Goal: Transaction & Acquisition: Purchase product/service

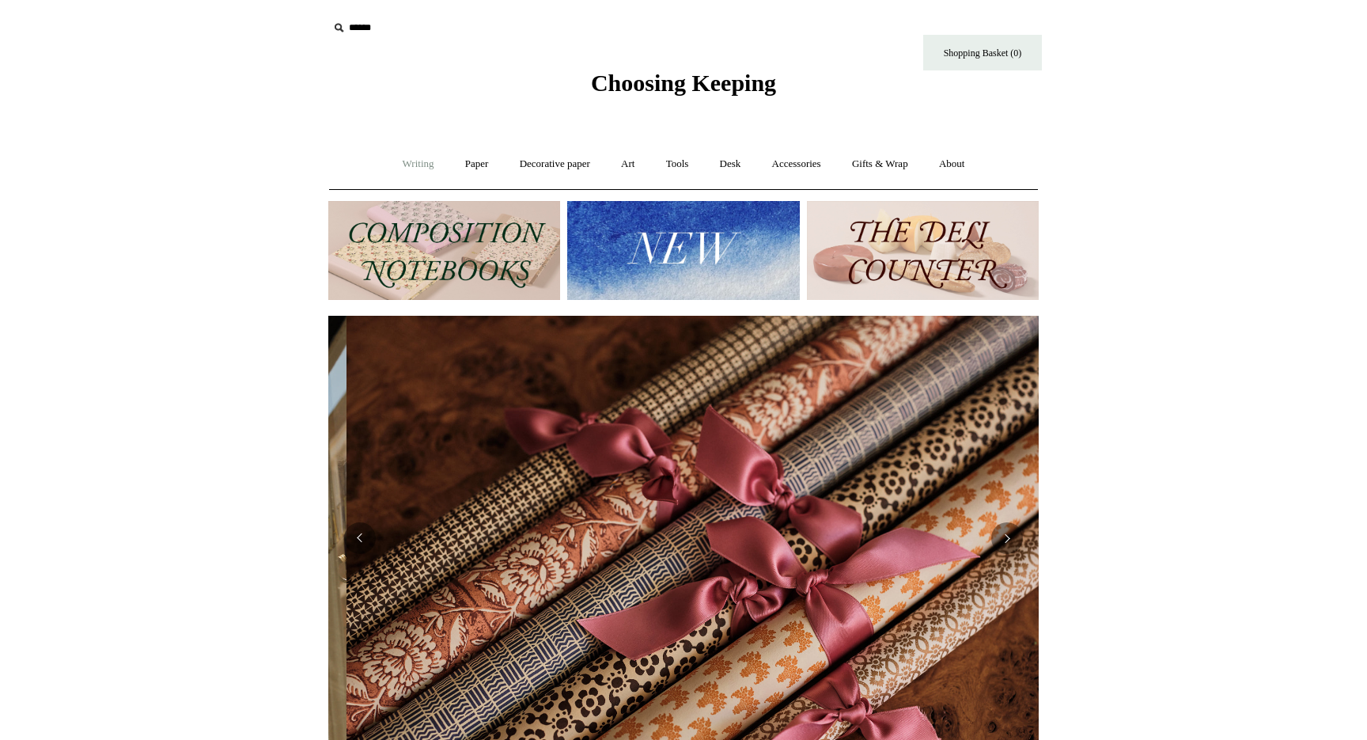
scroll to position [0, 1421]
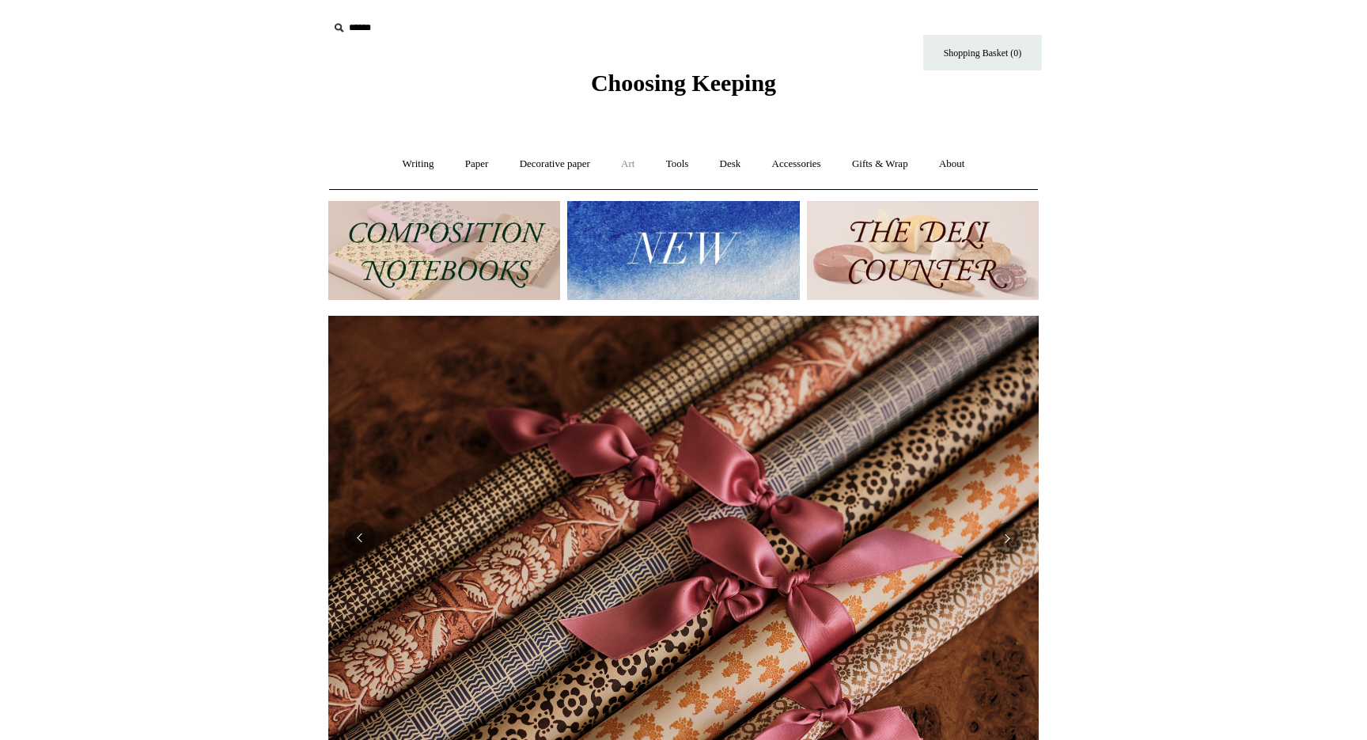
click at [631, 161] on link "Art +" at bounding box center [628, 164] width 42 height 42
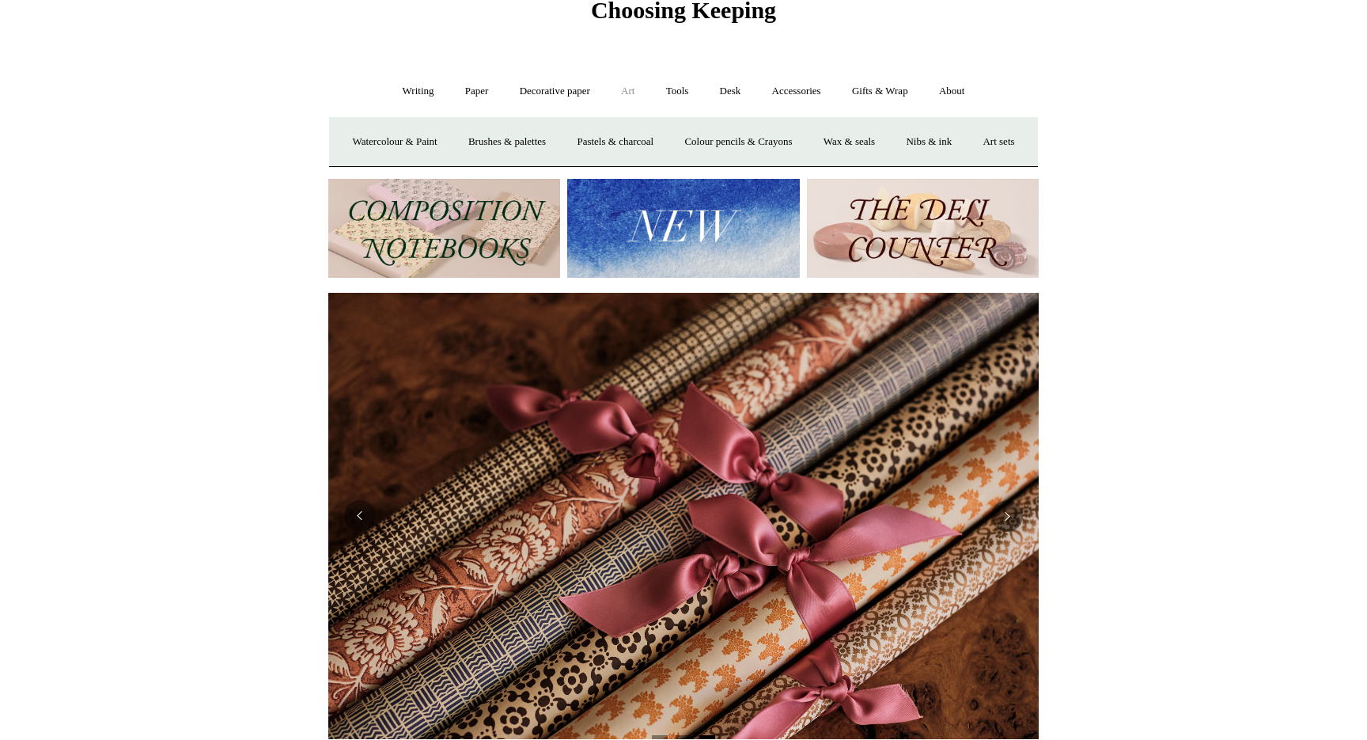
scroll to position [0, 0]
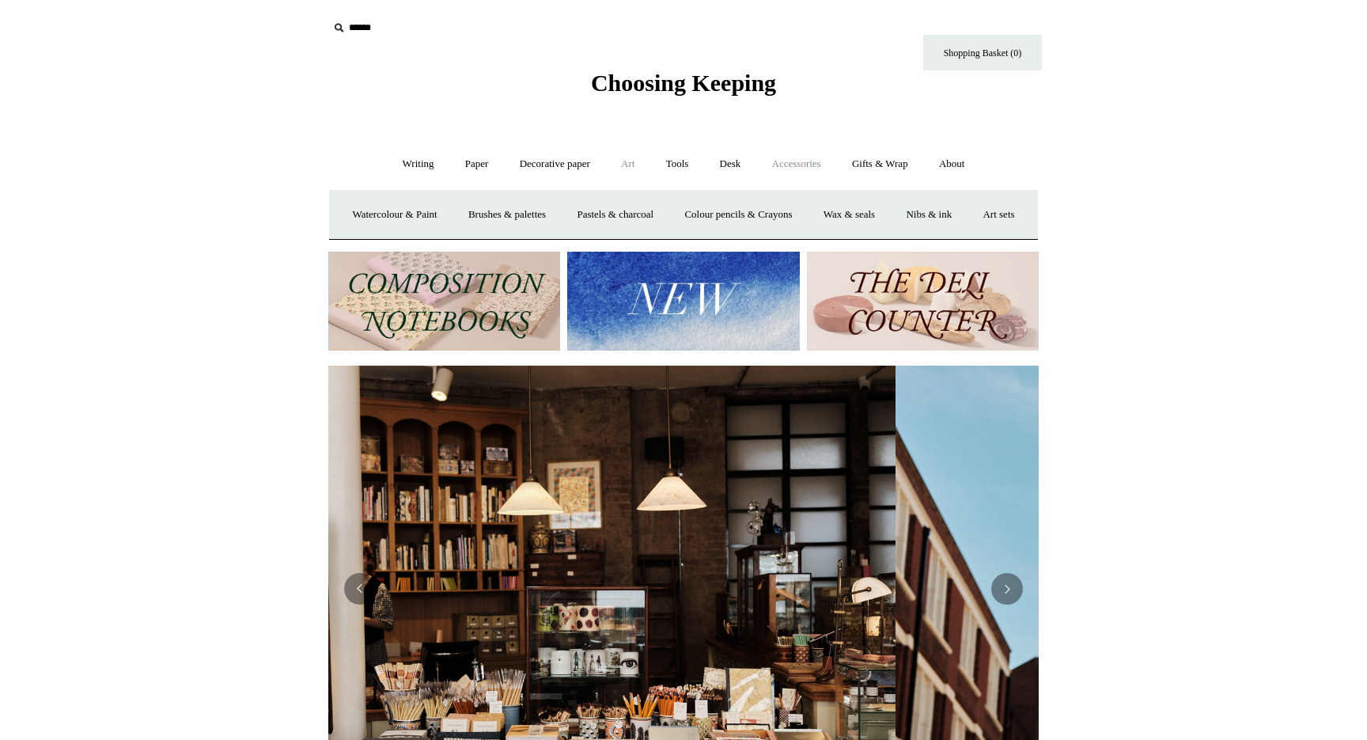
click at [803, 160] on link "Accessories +" at bounding box center [797, 164] width 78 height 42
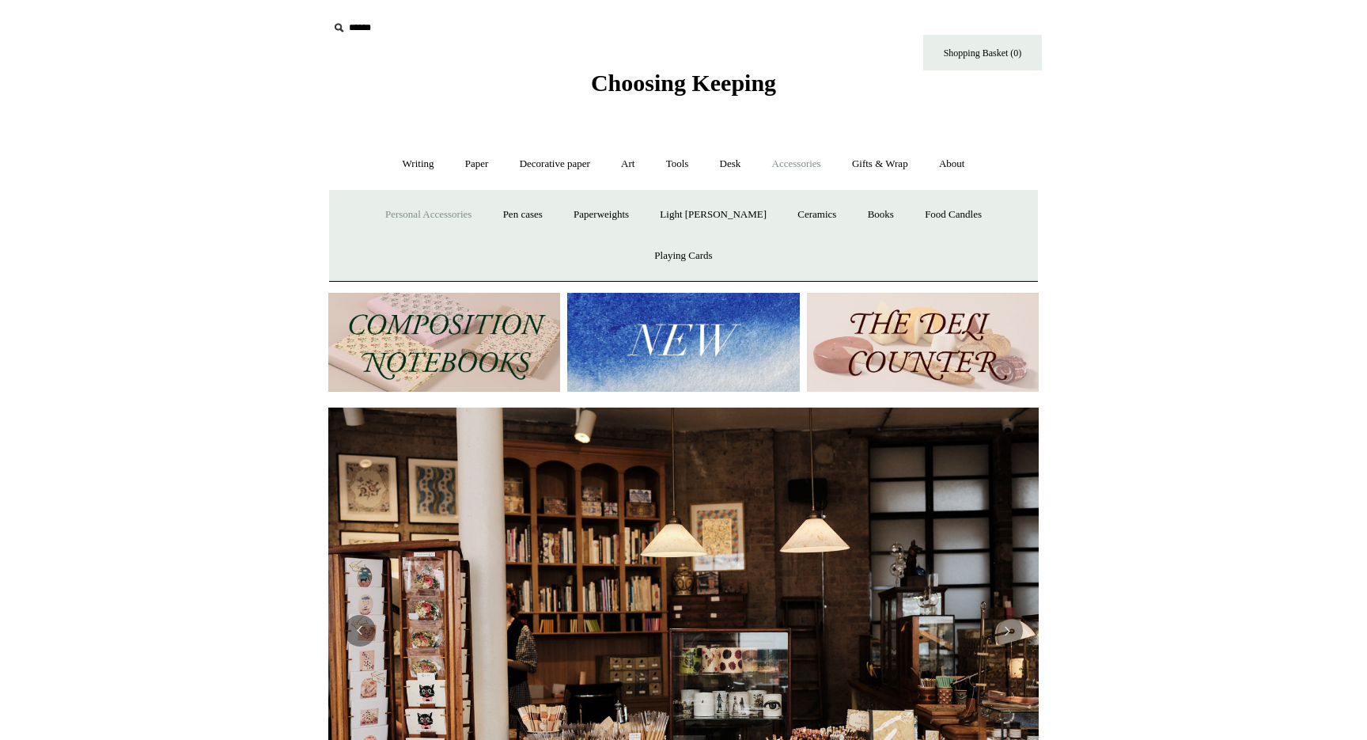
click at [432, 218] on link "Personal Accessories +" at bounding box center [428, 215] width 115 height 42
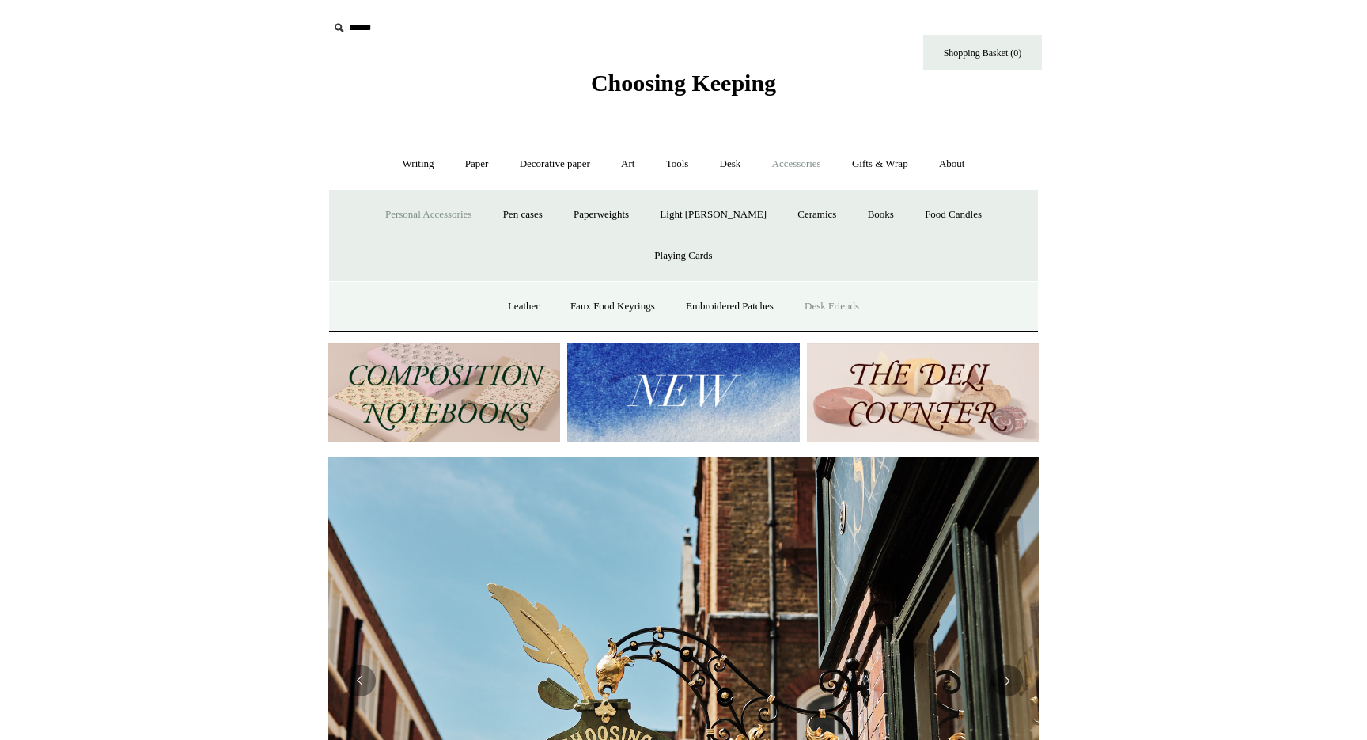
click at [866, 286] on link "Desk Friends" at bounding box center [831, 307] width 83 height 42
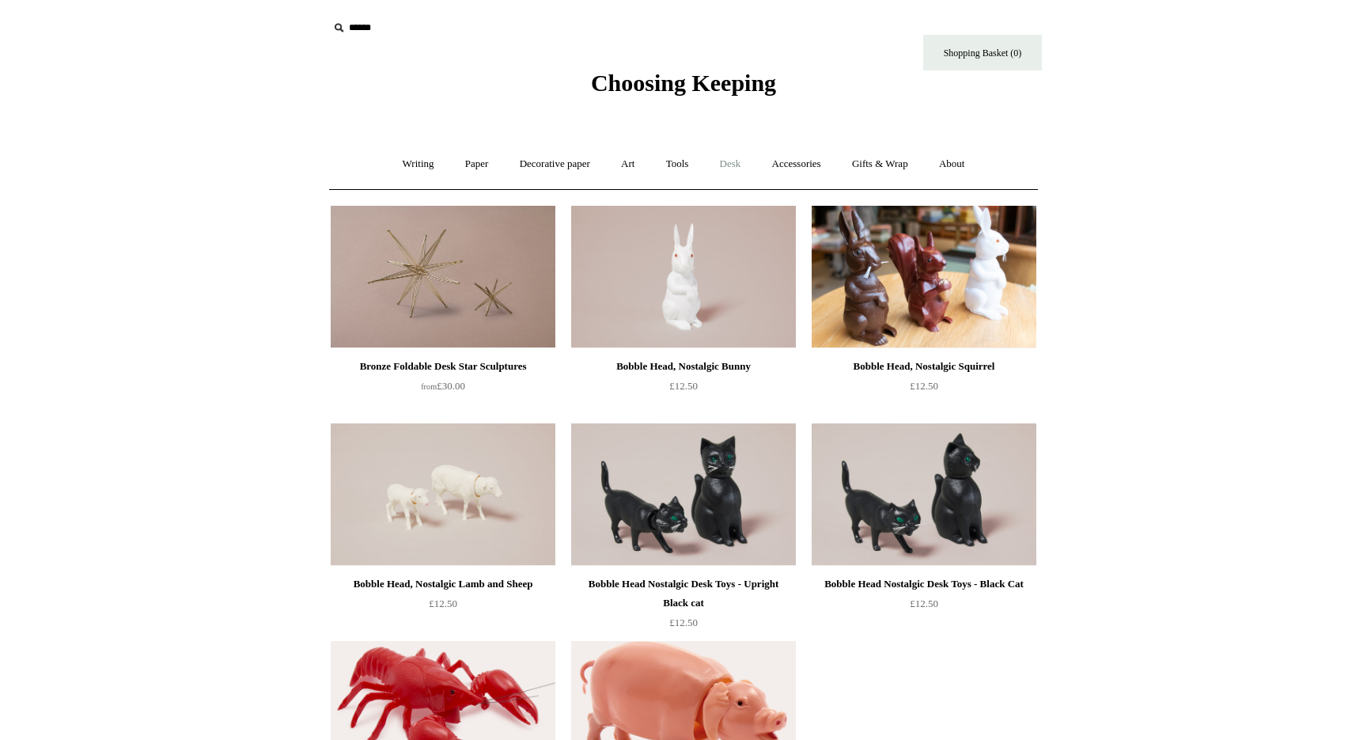
click at [740, 165] on link "Desk +" at bounding box center [731, 164] width 50 height 42
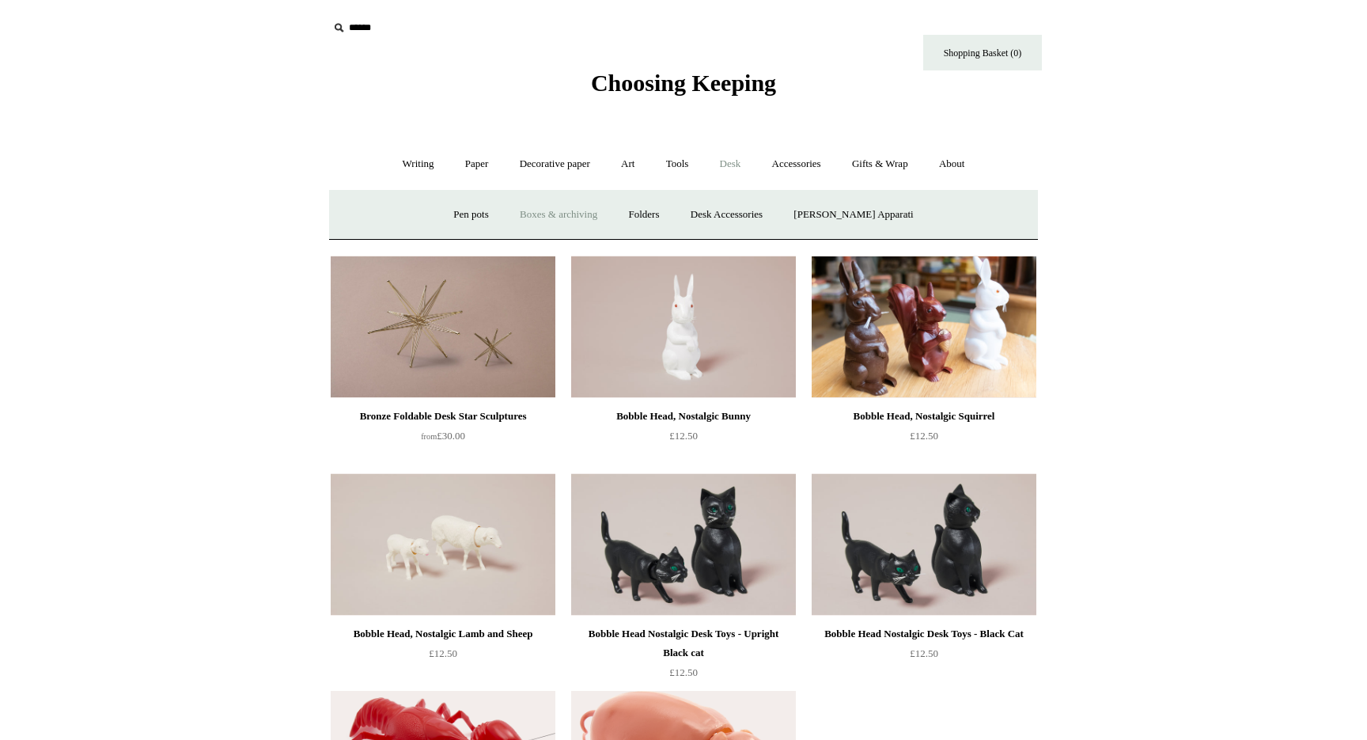
click at [578, 218] on link "Boxes & archiving" at bounding box center [559, 215] width 106 height 42
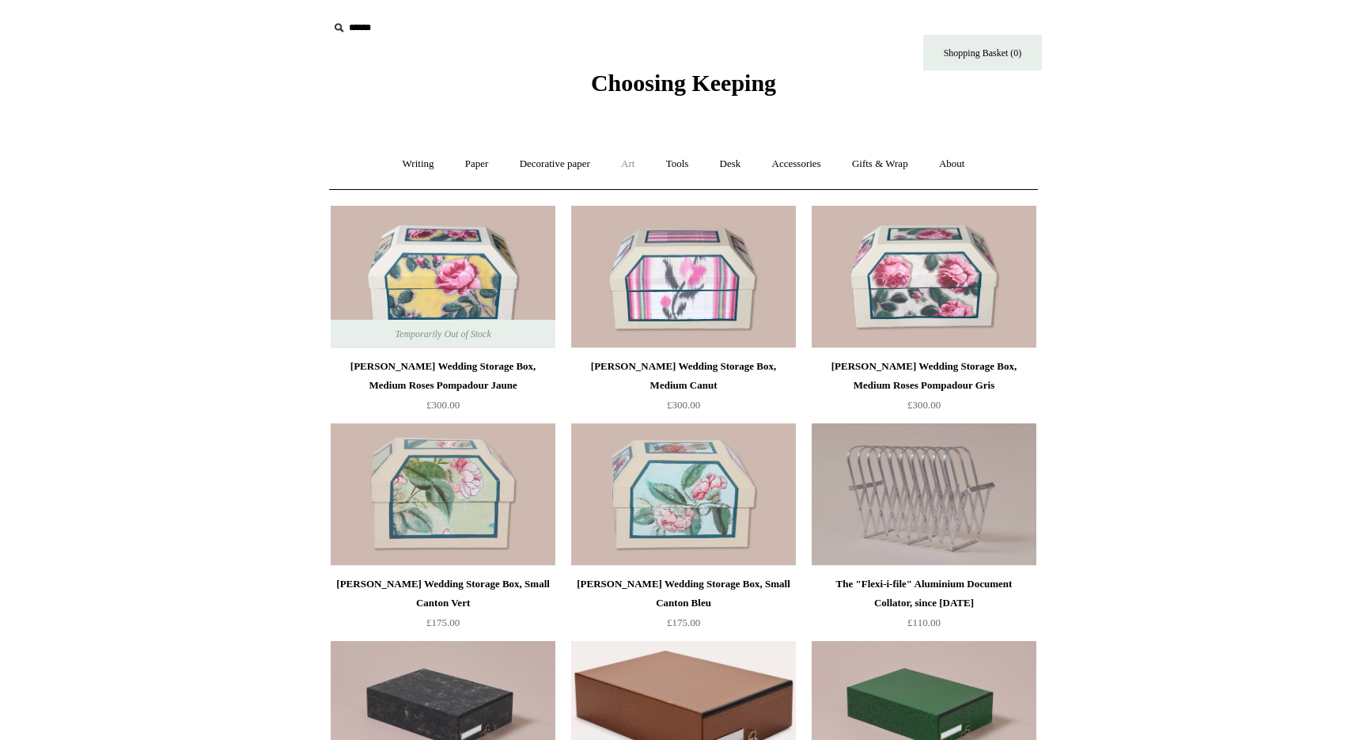
click at [631, 158] on link "Art +" at bounding box center [628, 164] width 42 height 42
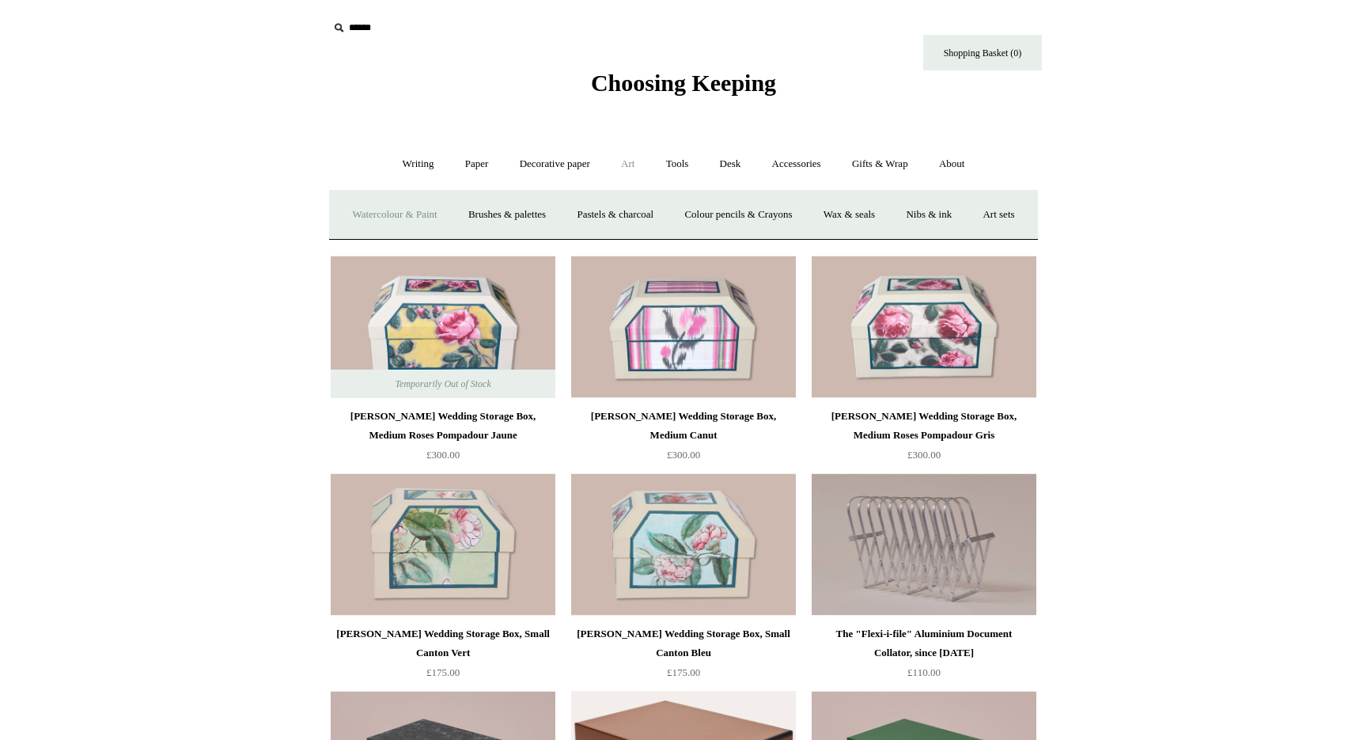
click at [389, 224] on link "Watercolour & Paint" at bounding box center [394, 215] width 113 height 42
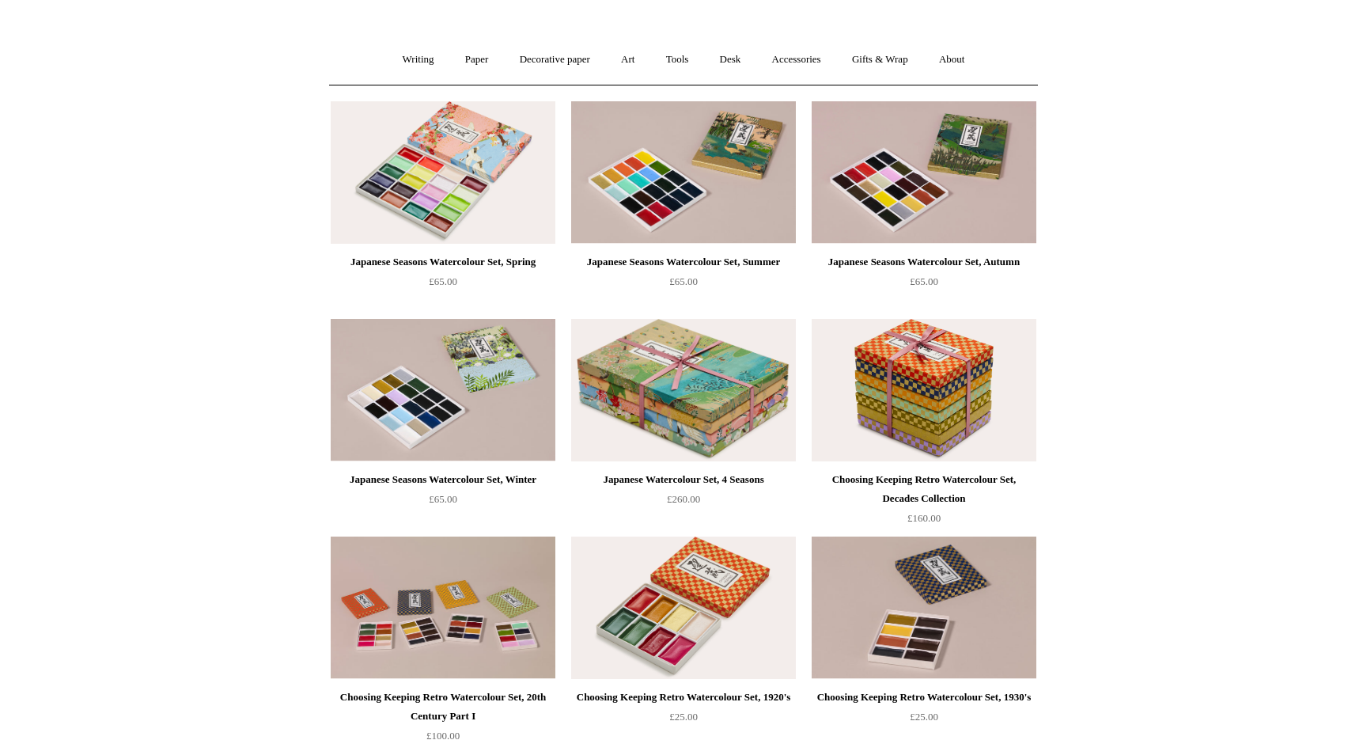
scroll to position [106, 0]
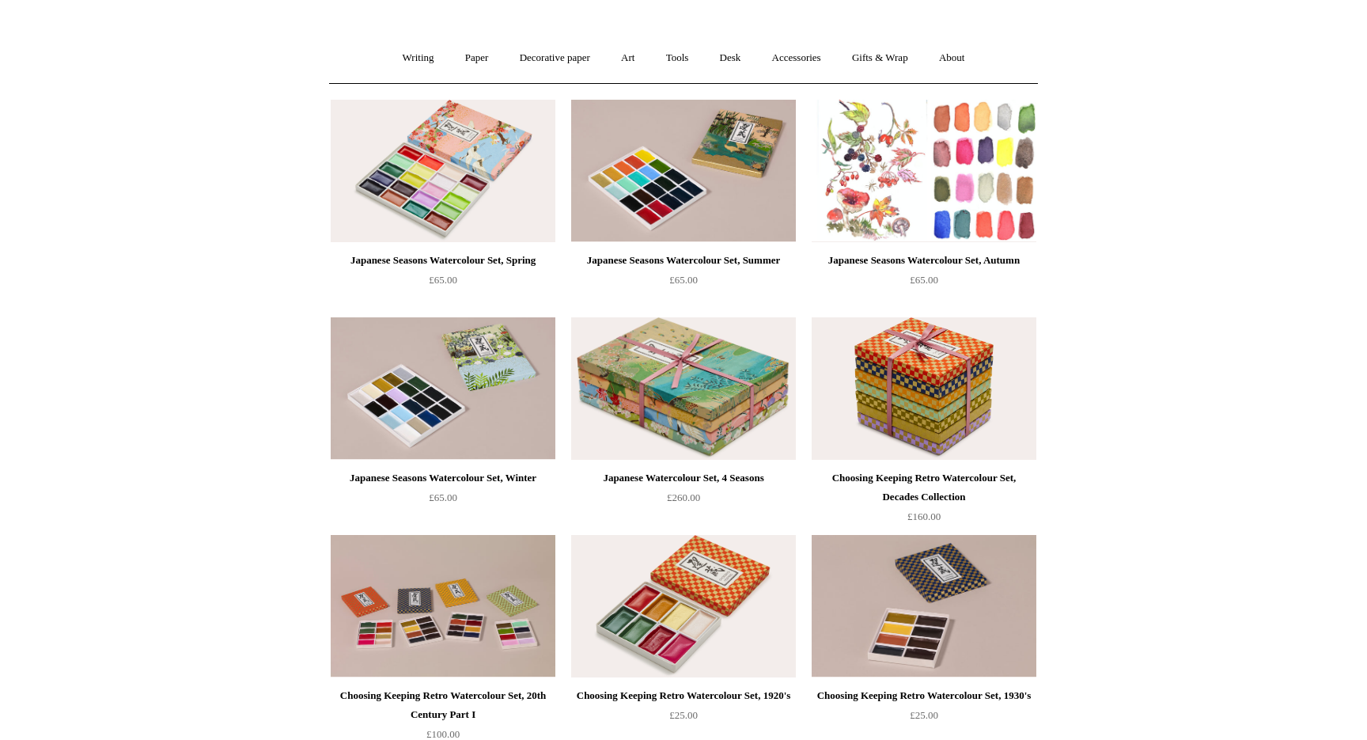
click at [927, 151] on img at bounding box center [924, 171] width 225 height 142
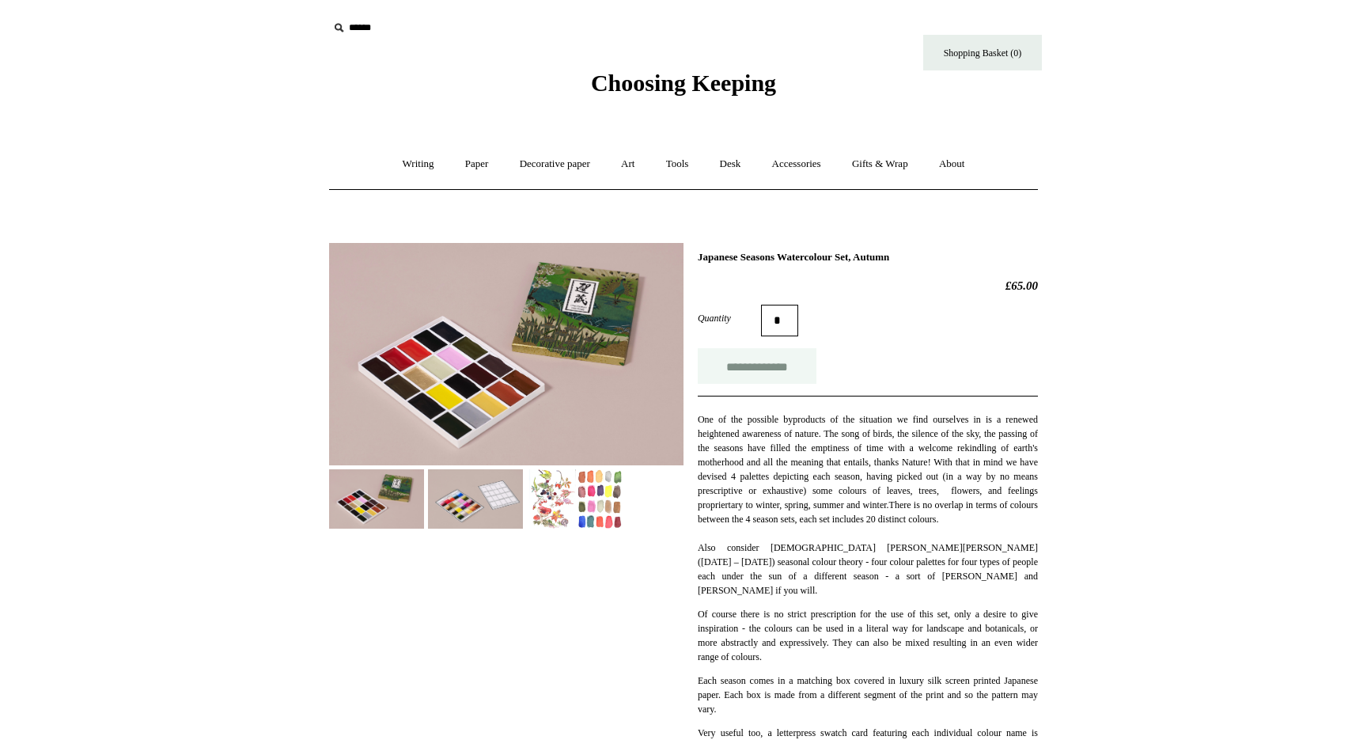
click at [764, 364] on input "**********" at bounding box center [757, 366] width 119 height 36
type input "**********"
click at [411, 170] on link "Writing +" at bounding box center [419, 164] width 60 height 42
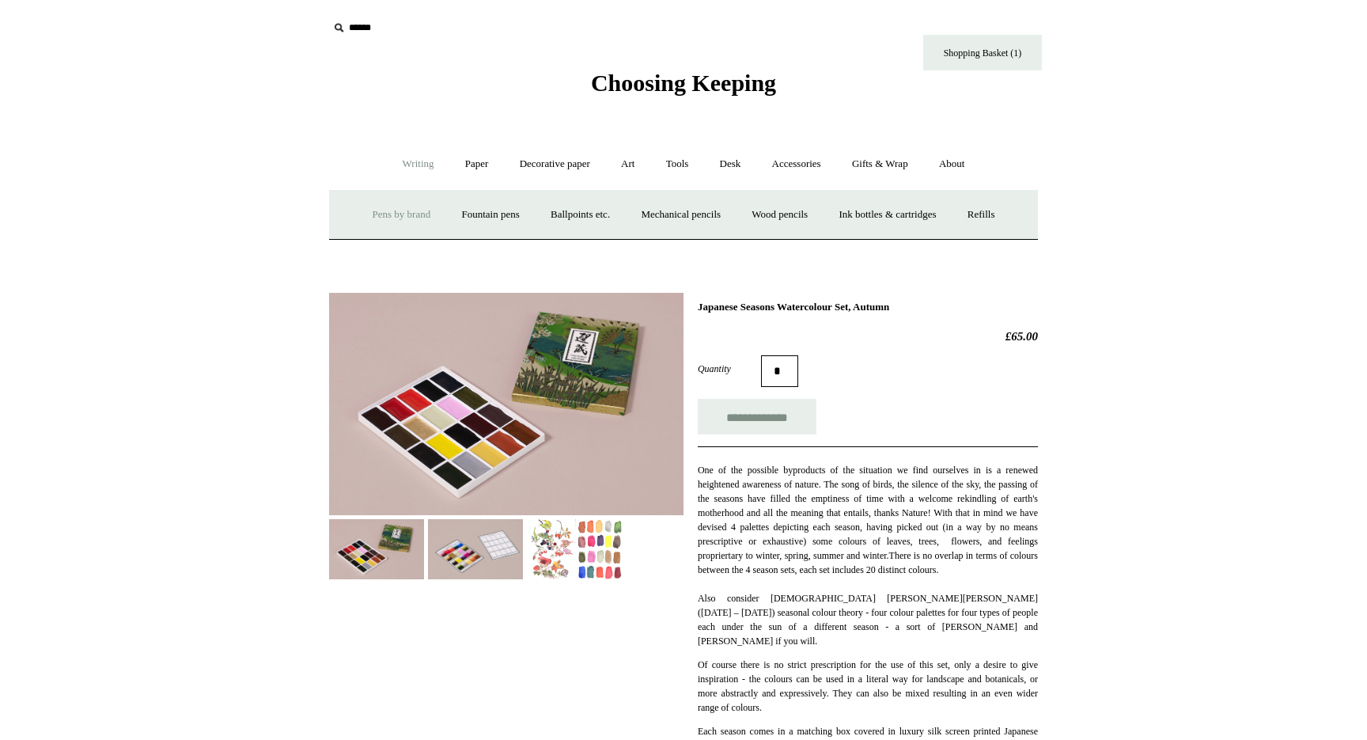
click at [408, 218] on link "Pens by brand +" at bounding box center [401, 215] width 87 height 42
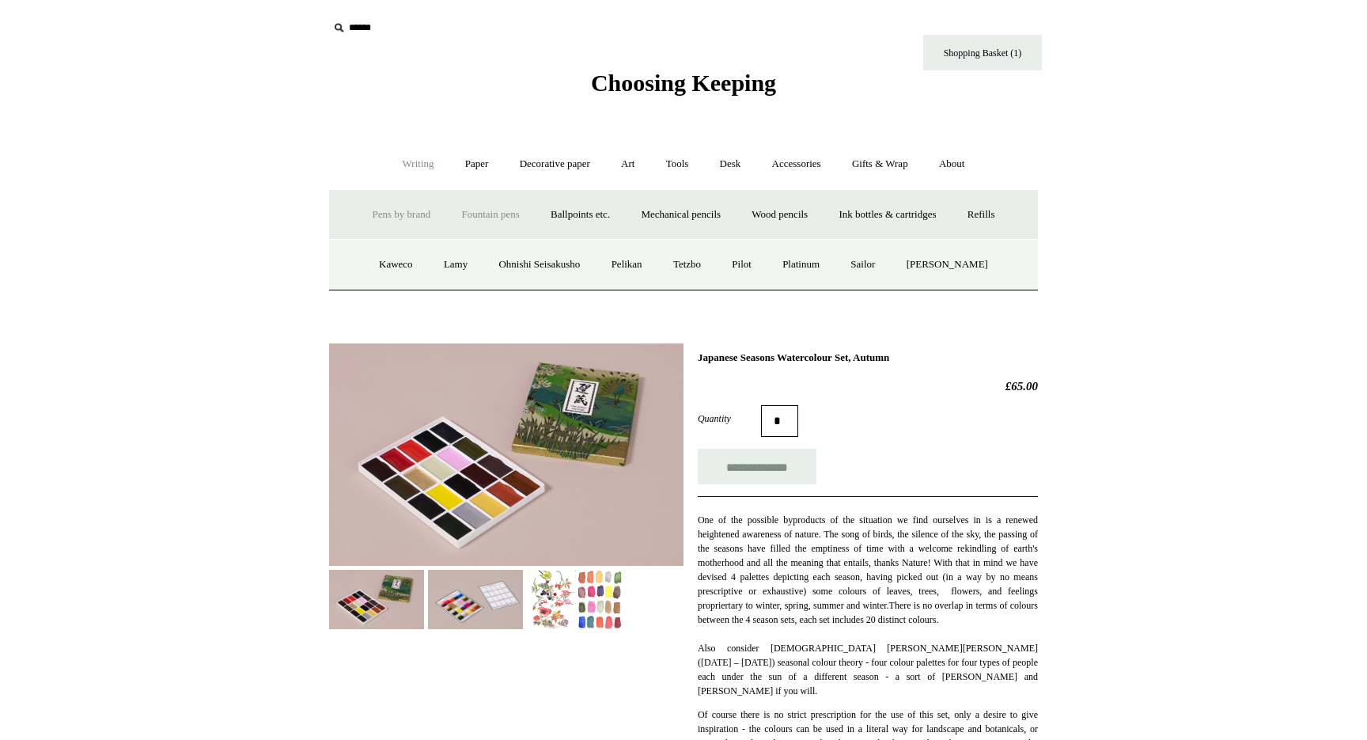
click at [483, 210] on link "Fountain pens +" at bounding box center [490, 215] width 86 height 42
click at [384, 263] on link "All" at bounding box center [405, 265] width 42 height 42
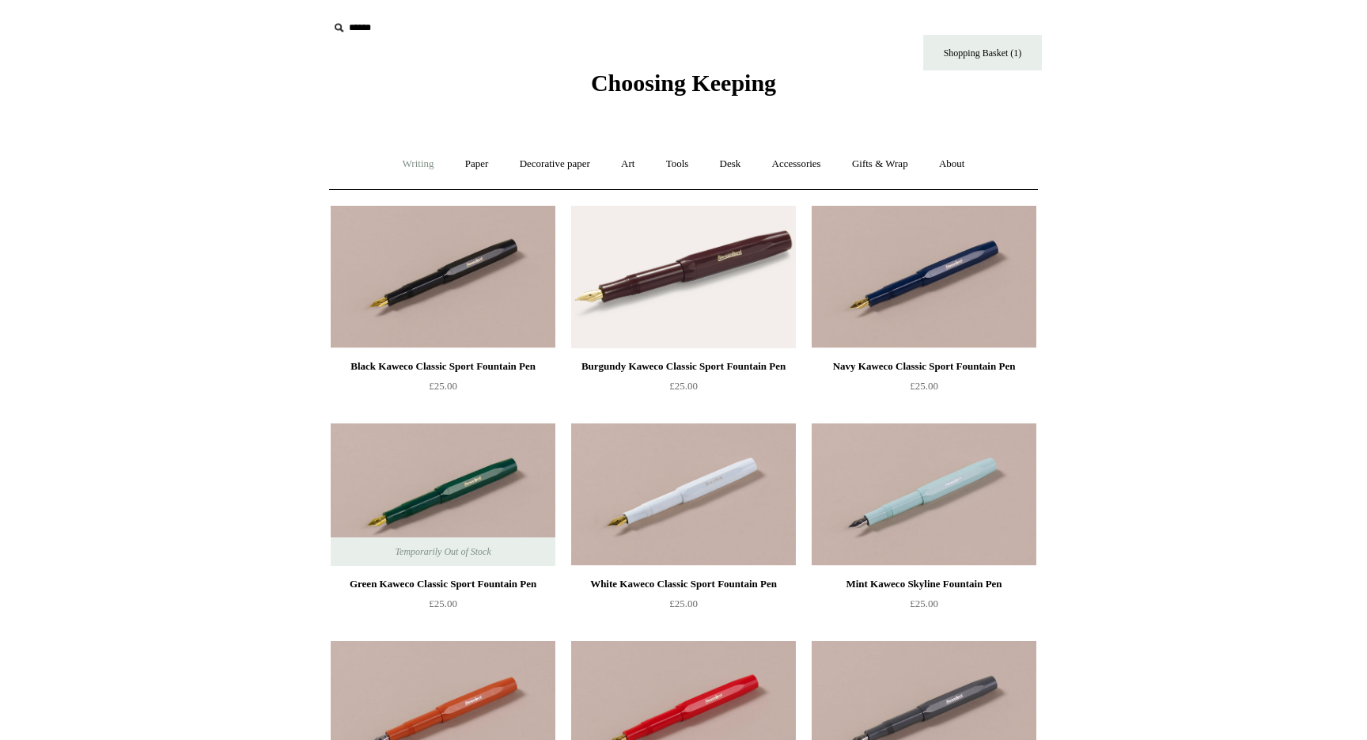
click at [422, 169] on link "Writing +" at bounding box center [419, 164] width 60 height 42
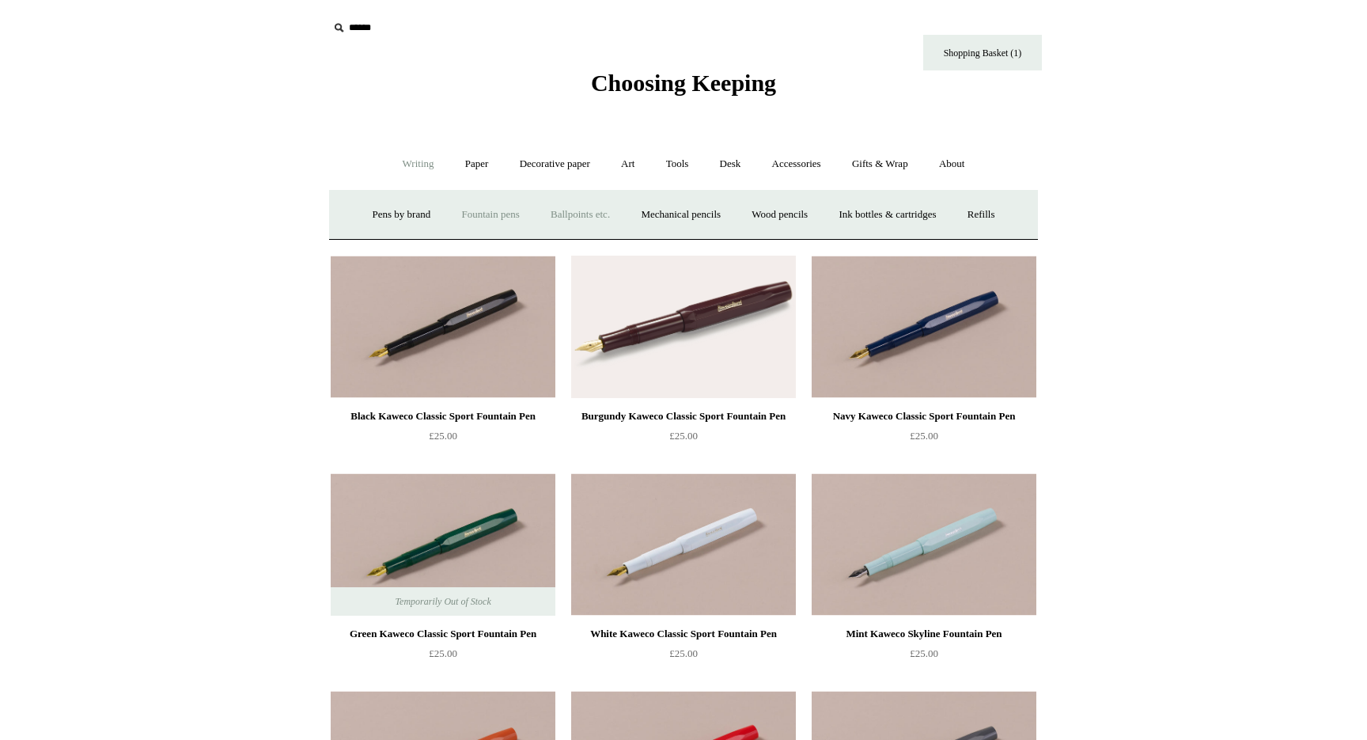
click at [562, 210] on link "Ballpoints etc. +" at bounding box center [580, 215] width 88 height 42
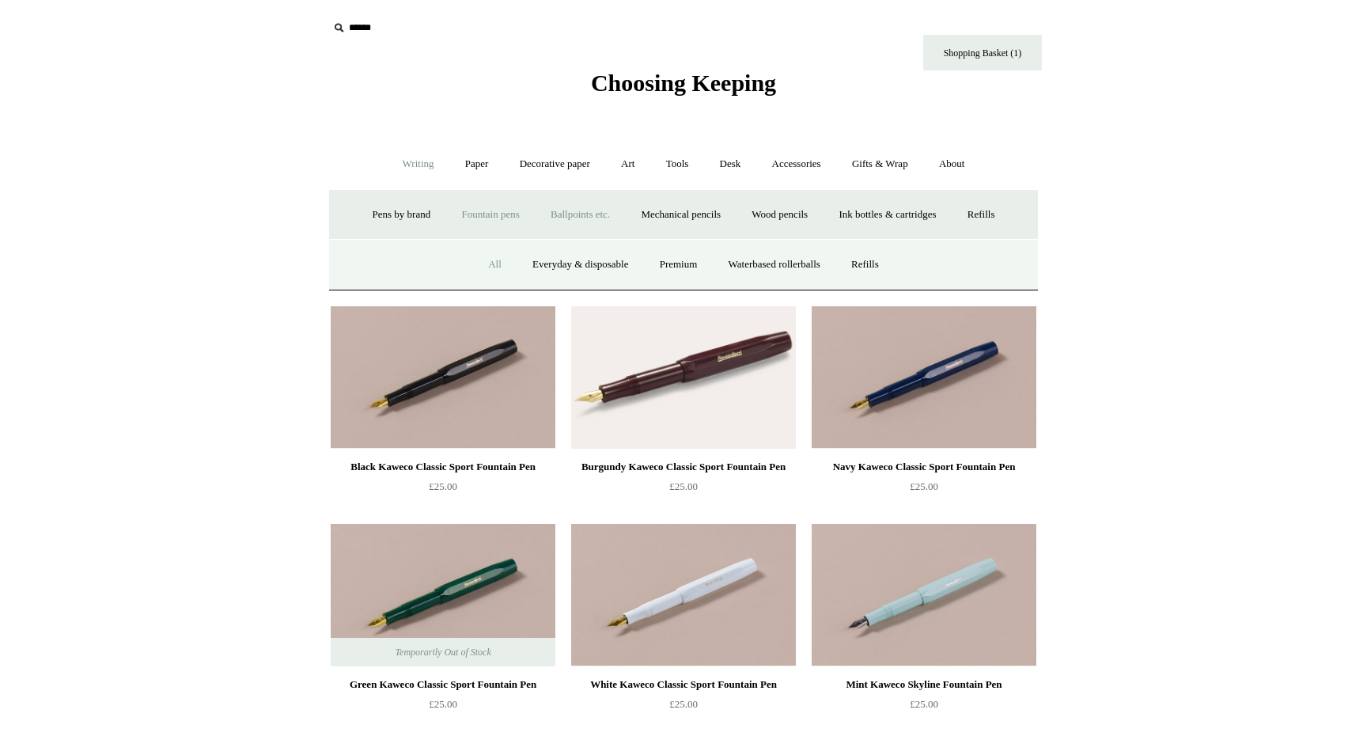
click at [485, 263] on link "All" at bounding box center [495, 265] width 42 height 42
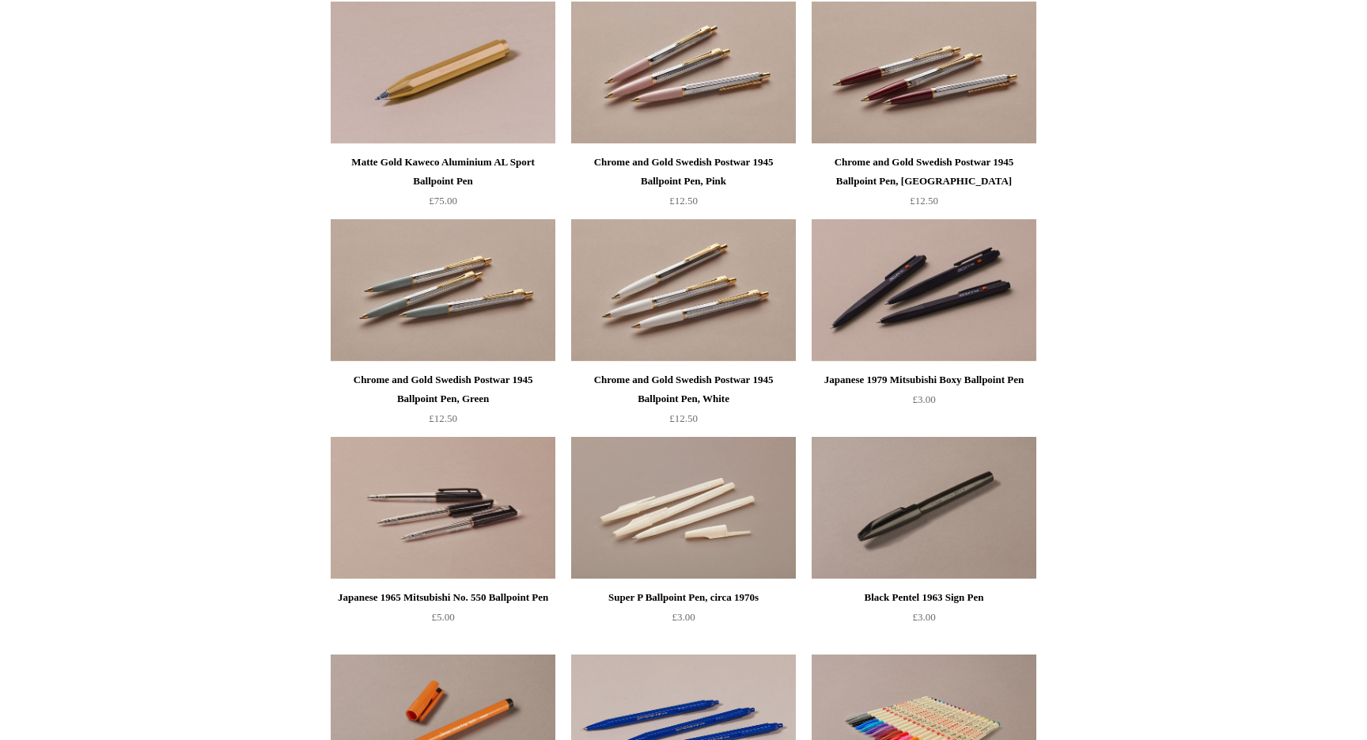
scroll to position [2163, 0]
click at [668, 338] on img at bounding box center [683, 289] width 225 height 142
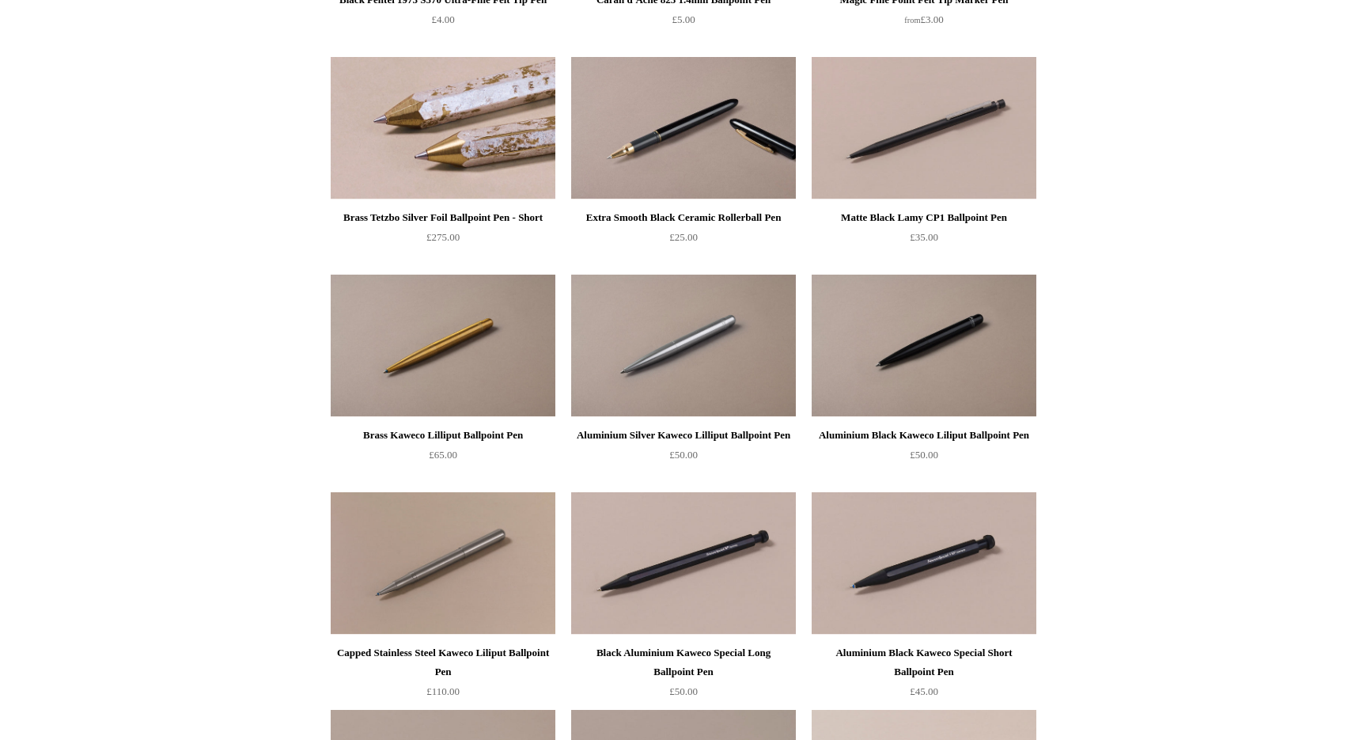
scroll to position [2984, 0]
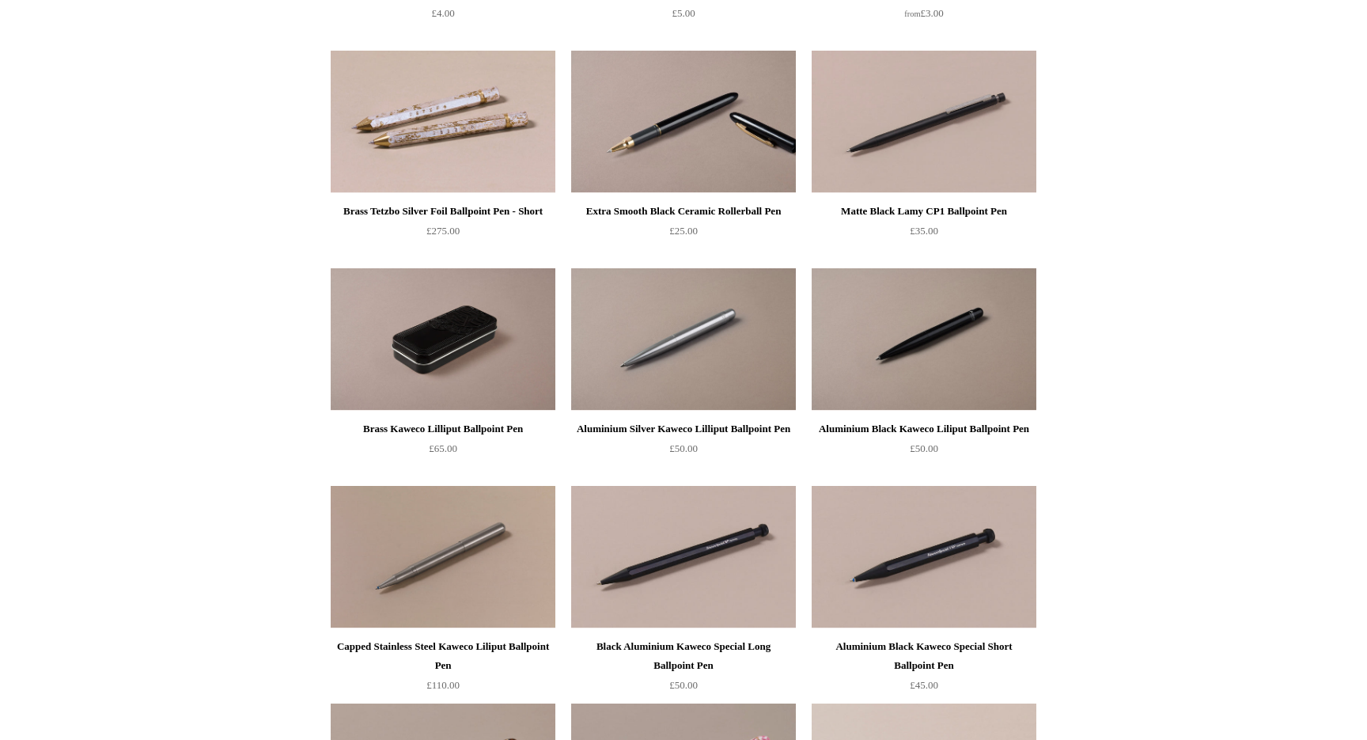
click at [414, 351] on img at bounding box center [443, 339] width 225 height 142
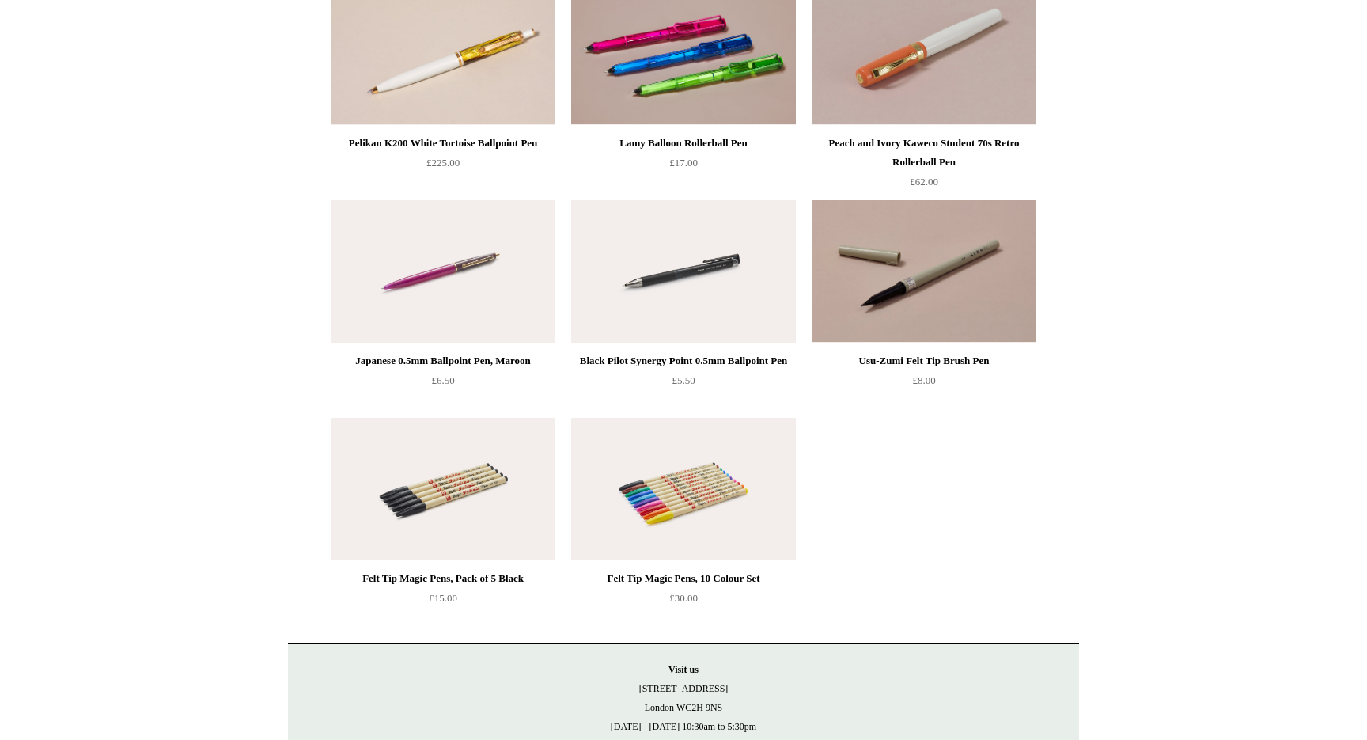
scroll to position [4585, 0]
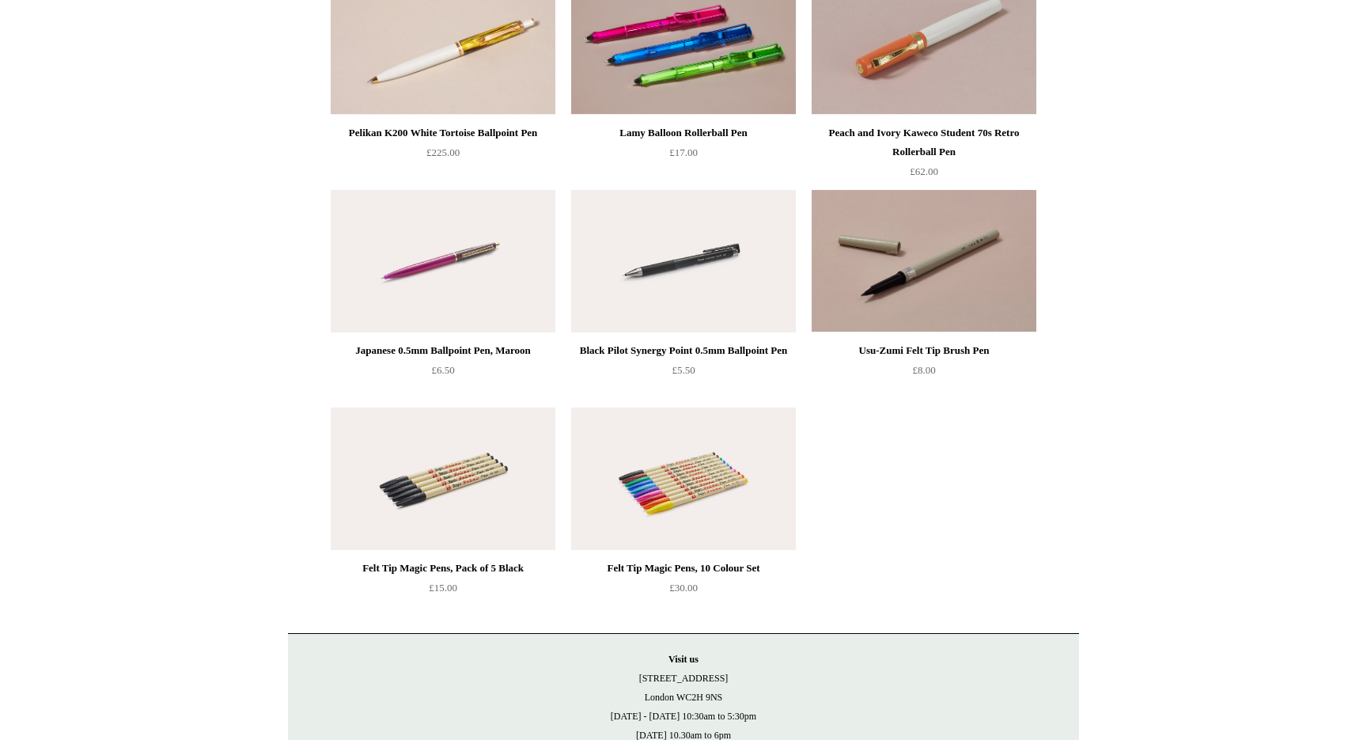
click at [912, 80] on img at bounding box center [924, 43] width 225 height 142
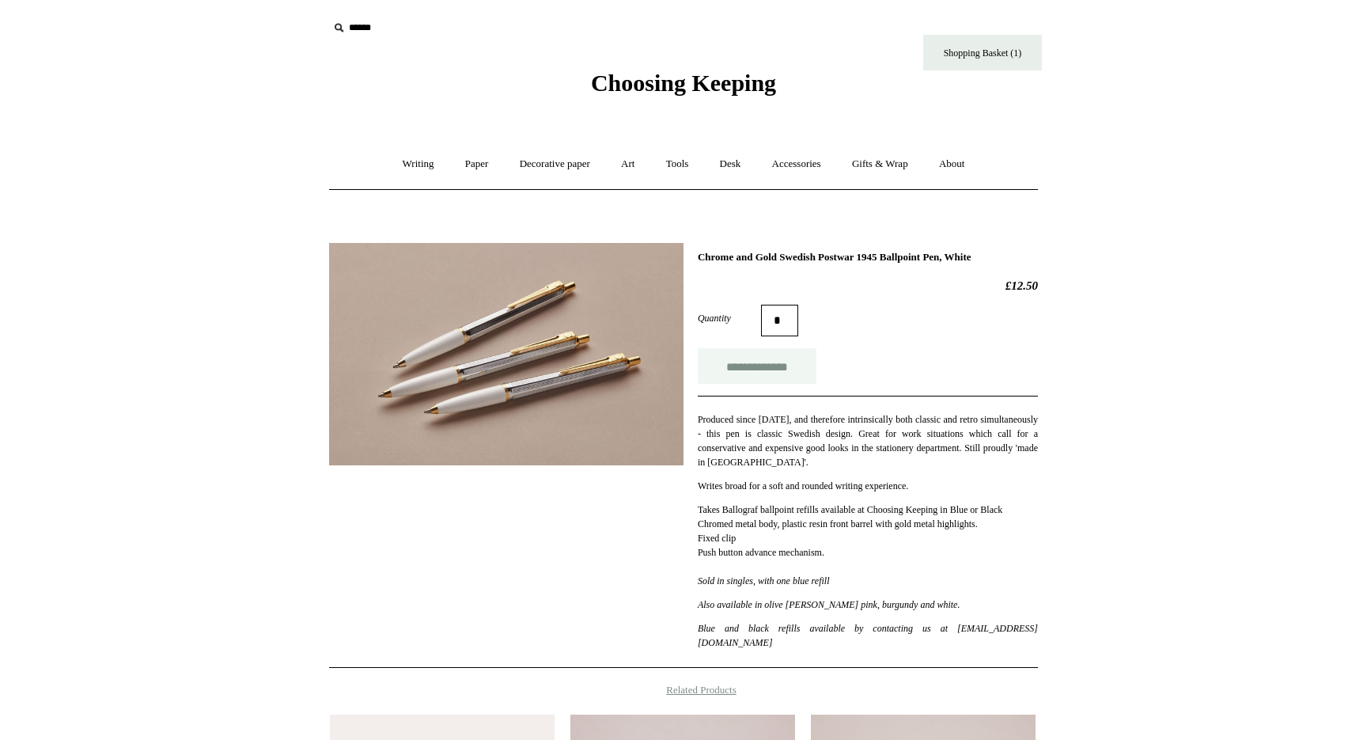
click at [770, 369] on input "**********" at bounding box center [757, 366] width 119 height 36
type input "**********"
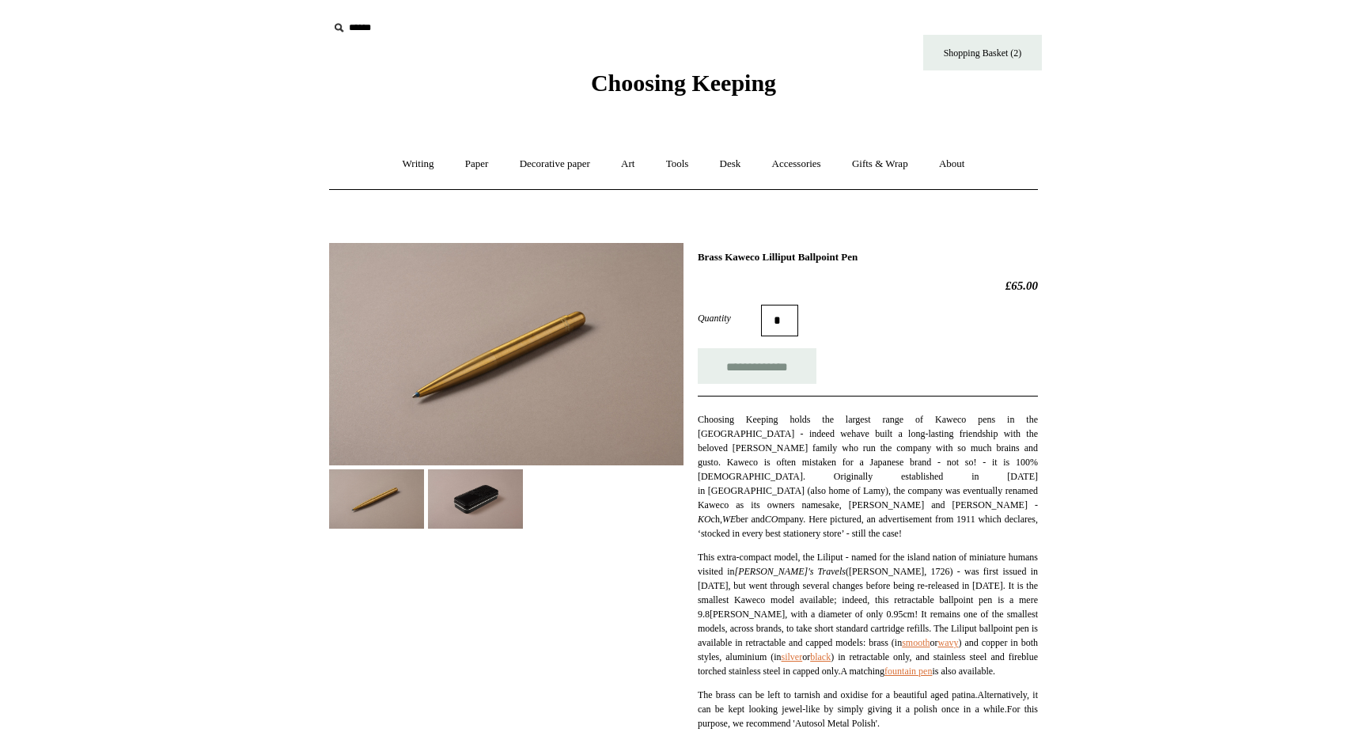
click at [472, 517] on img at bounding box center [475, 498] width 95 height 59
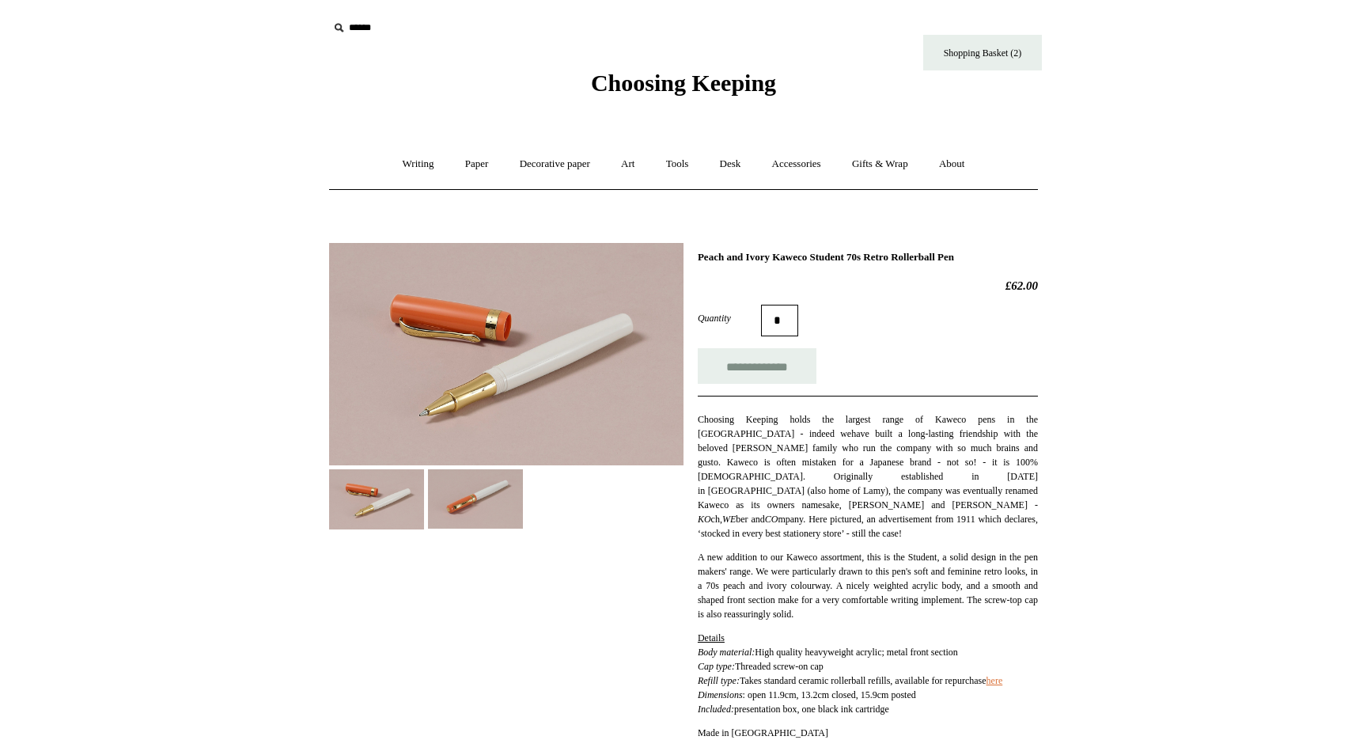
click at [485, 515] on img at bounding box center [475, 498] width 95 height 59
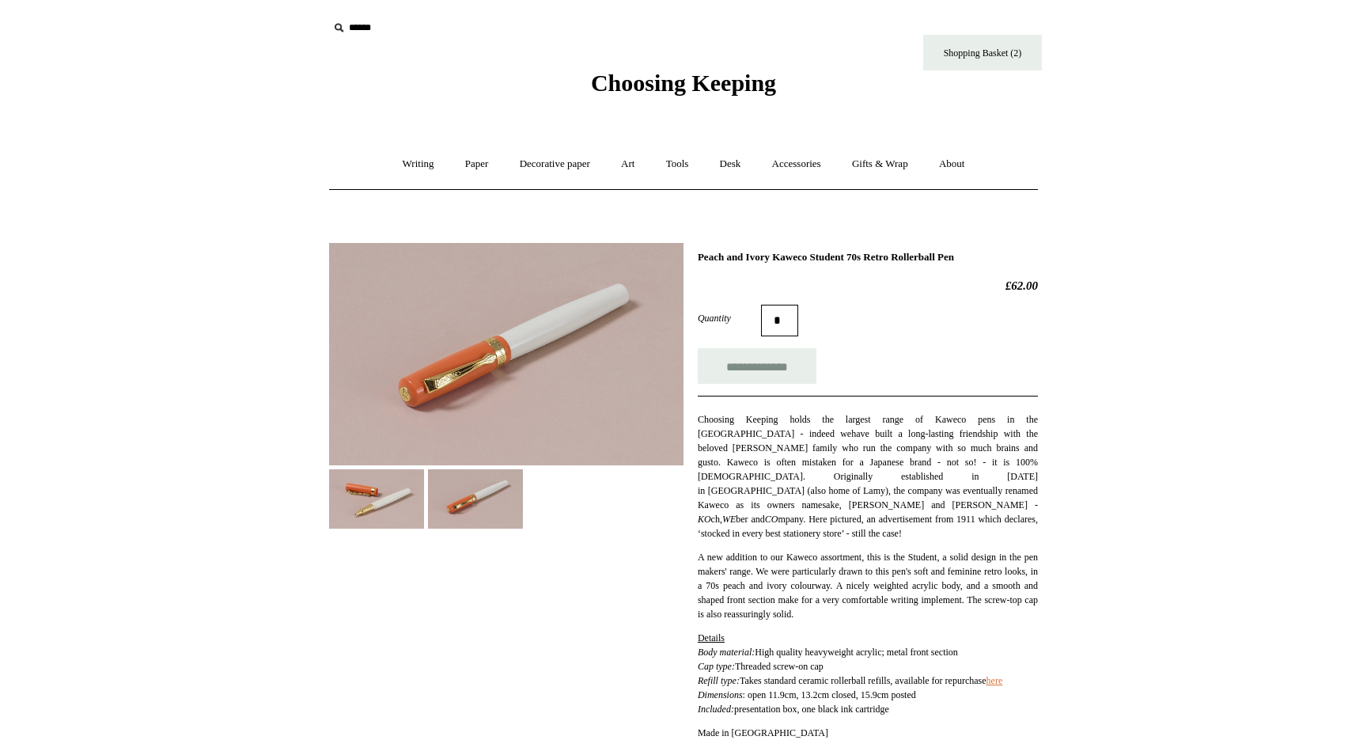
click at [392, 502] on img at bounding box center [376, 498] width 95 height 59
